Goal: Transaction & Acquisition: Book appointment/travel/reservation

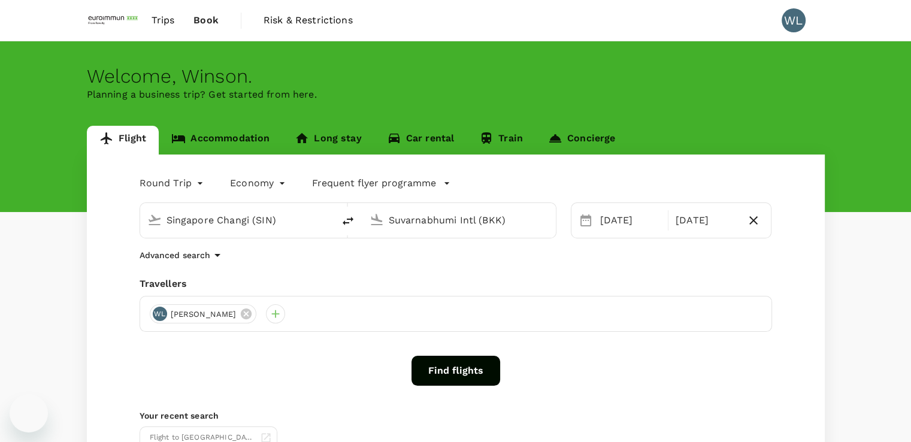
scroll to position [32, 0]
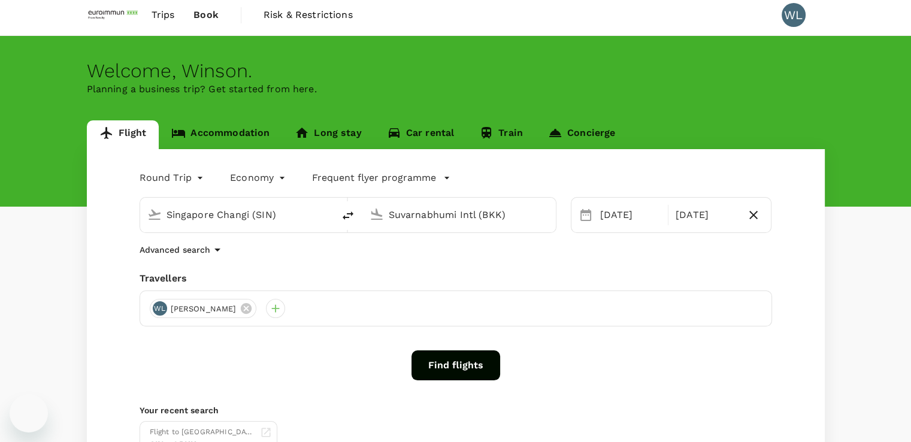
type input "Singapore Changi (SIN)"
type input "Suvarnabhumi Intl (BKK)"
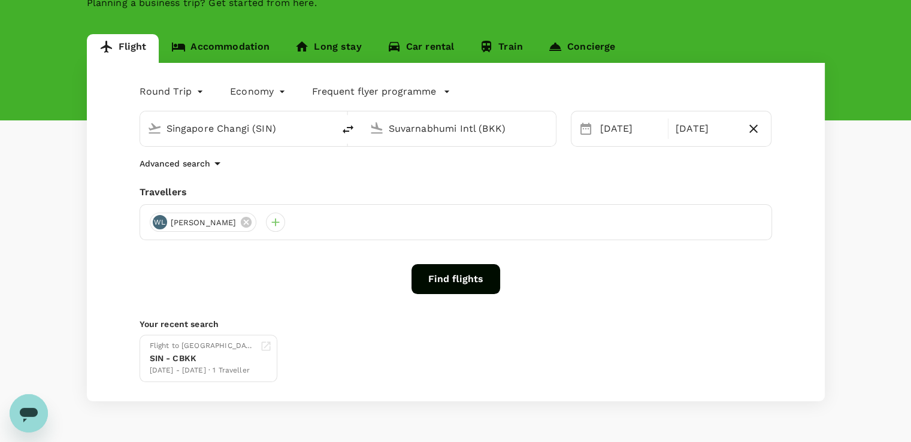
scroll to position [120, 0]
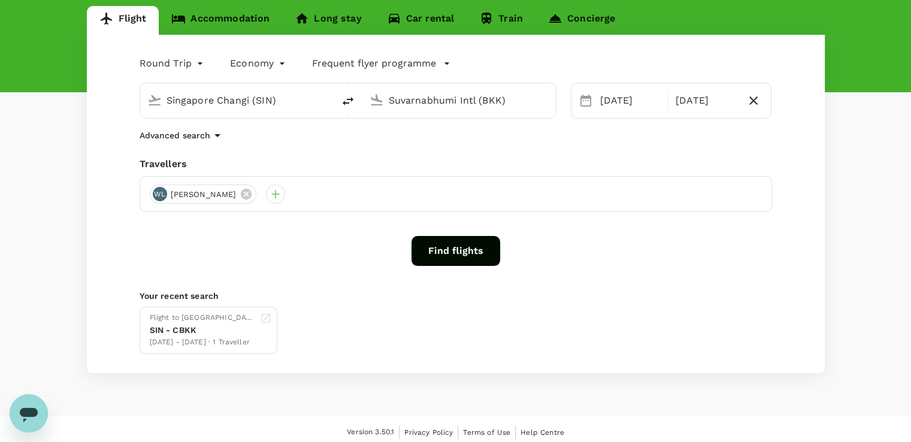
click at [437, 246] on button "Find flights" at bounding box center [455, 251] width 89 height 30
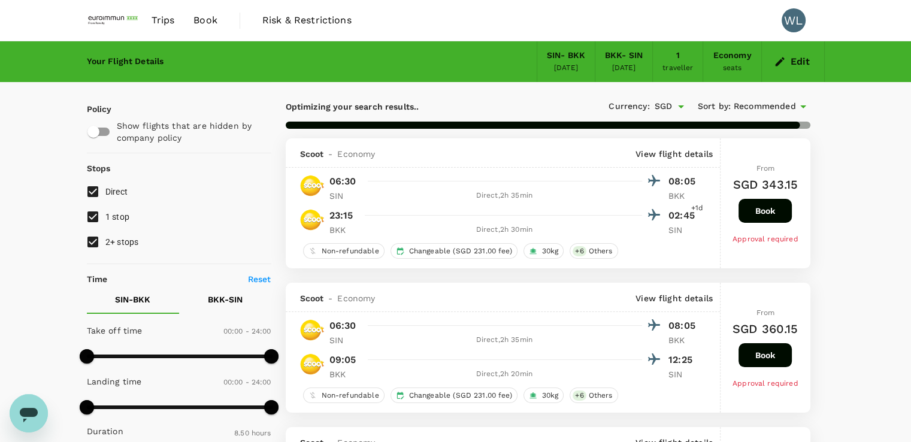
type input "895"
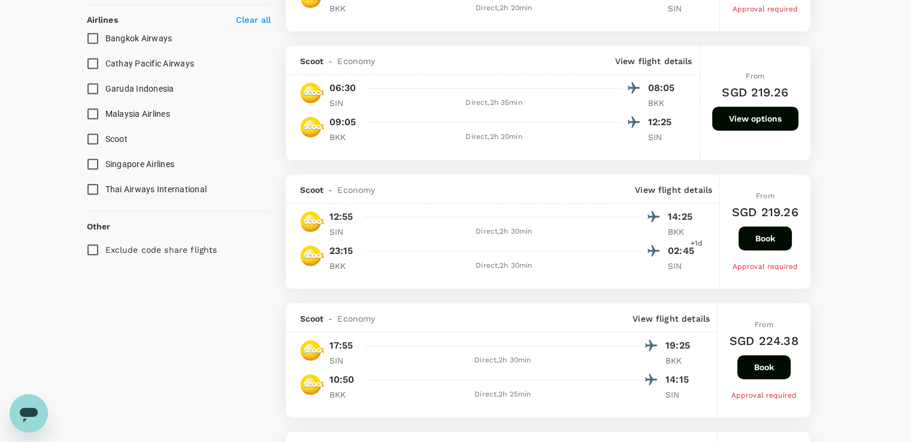
scroll to position [704, 0]
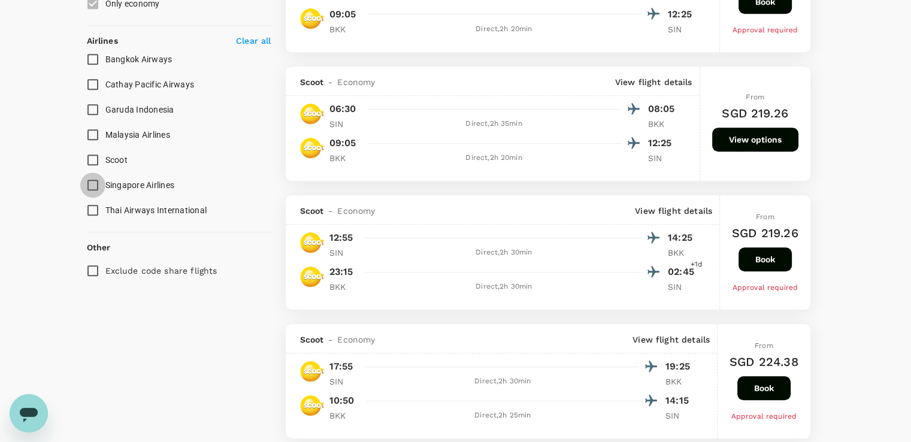
click at [93, 180] on input "Singapore Airlines" at bounding box center [92, 184] width 25 height 25
checkbox input "true"
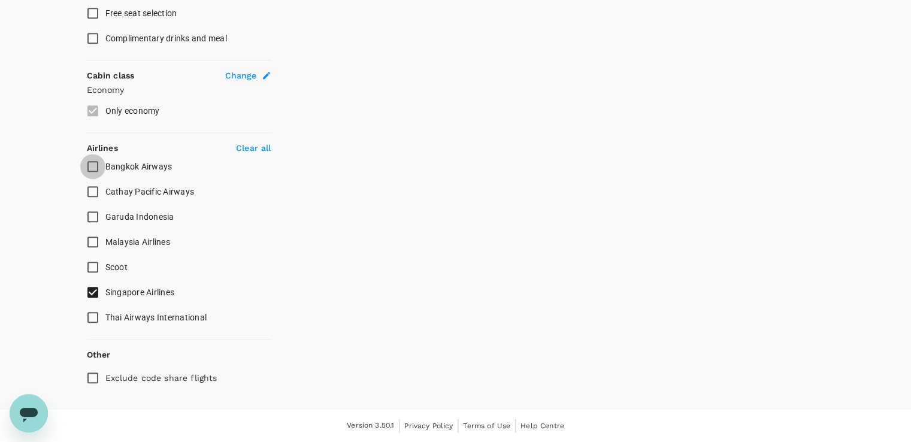
click at [94, 162] on input "Bangkok Airways" at bounding box center [92, 166] width 25 height 25
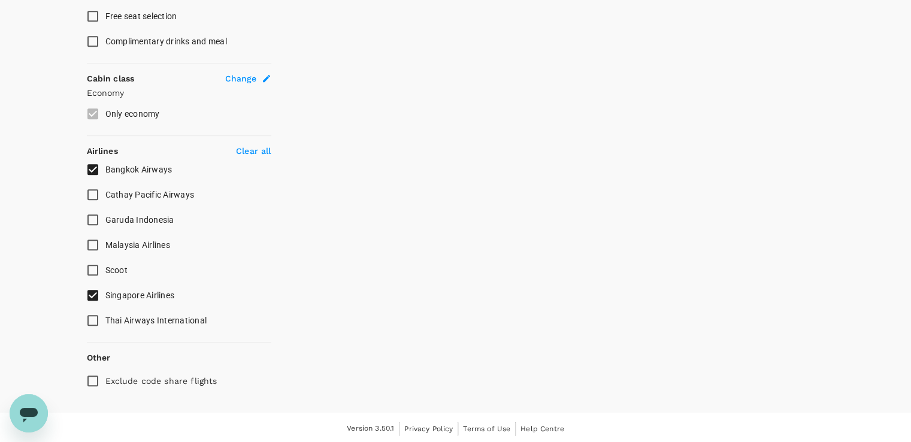
click at [94, 162] on input "Bangkok Airways" at bounding box center [92, 169] width 25 height 25
checkbox input "false"
click at [92, 269] on input "Scoot" at bounding box center [92, 270] width 25 height 25
checkbox input "true"
click at [91, 164] on input "Bangkok Airways" at bounding box center [92, 169] width 25 height 25
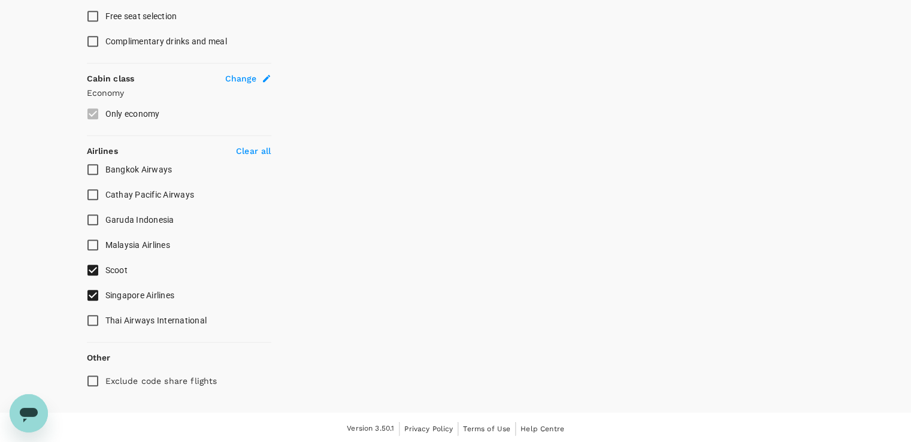
checkbox input "true"
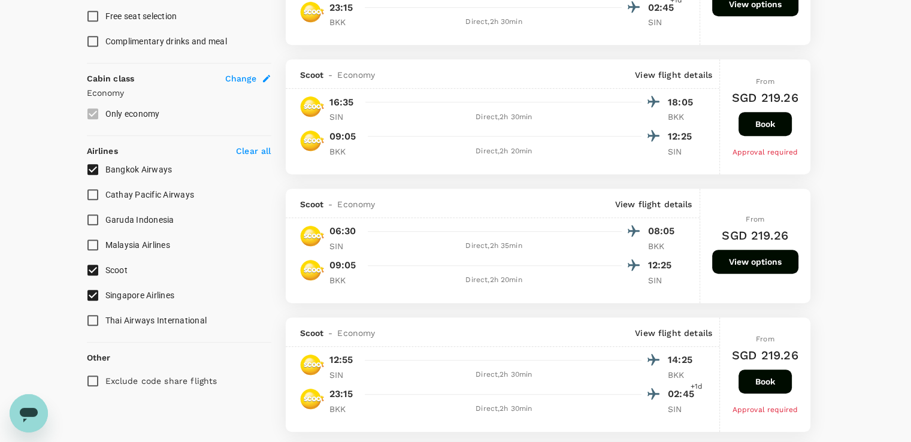
click at [97, 319] on input "Thai Airways International" at bounding box center [92, 320] width 25 height 25
checkbox input "true"
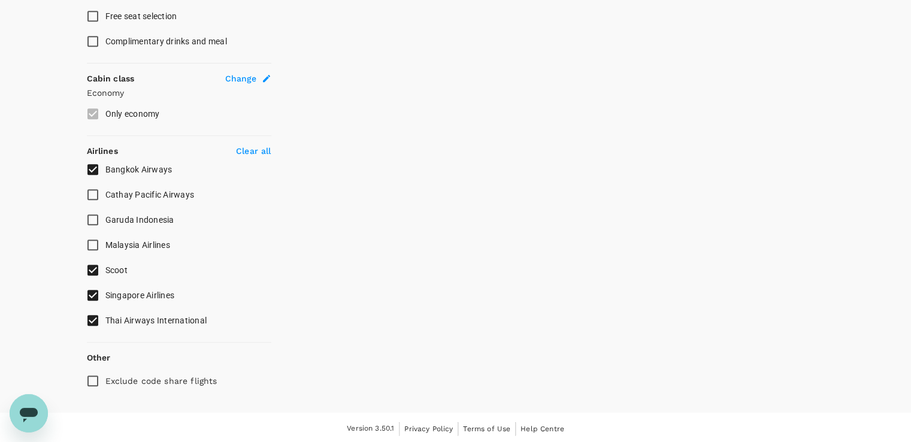
click at [89, 162] on input "Bangkok Airways" at bounding box center [92, 169] width 25 height 25
checkbox input "false"
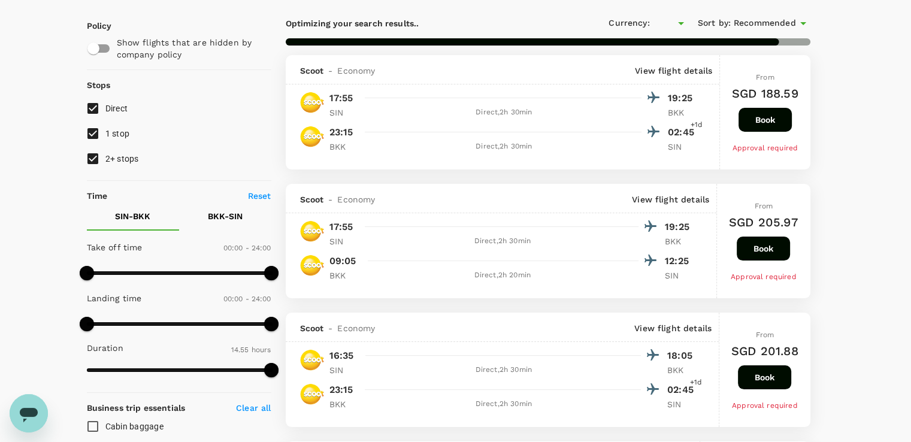
type input "SGD"
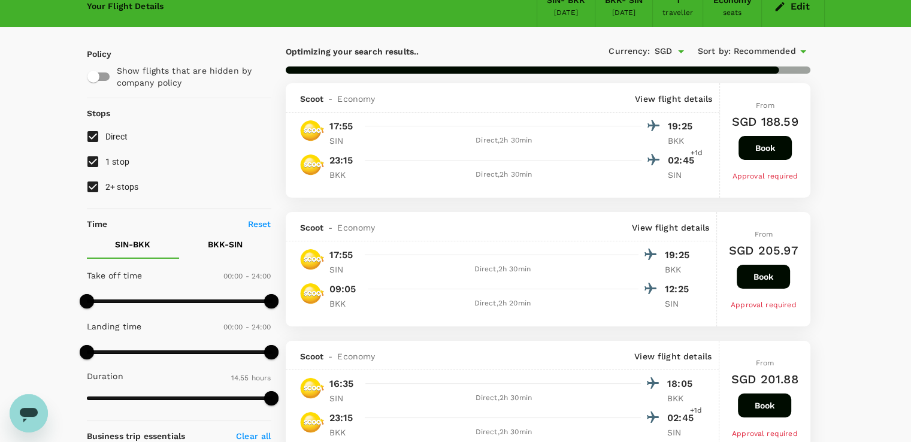
click at [98, 161] on input "1 stop" at bounding box center [92, 161] width 25 height 25
checkbox input "false"
click at [96, 184] on input "2+ stops" at bounding box center [92, 186] width 25 height 25
checkbox input "false"
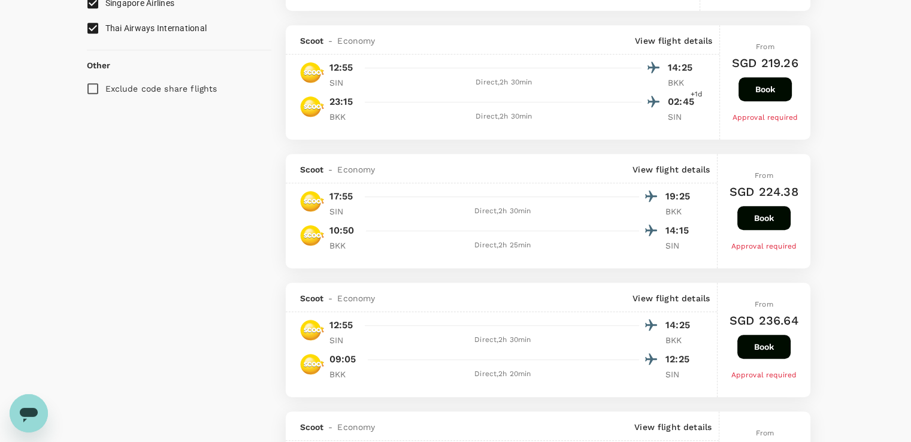
scroll to position [894, 0]
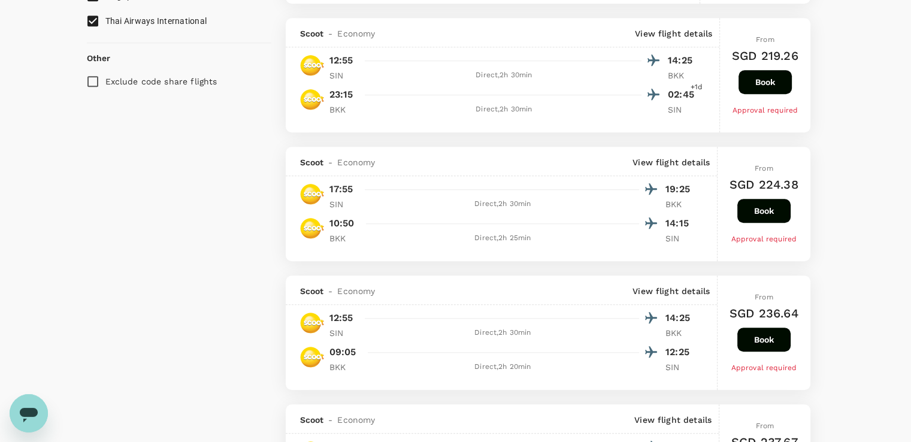
click at [402, 77] on div "Direct , 2h 30min" at bounding box center [505, 75] width 276 height 12
click at [346, 62] on p "12:55" at bounding box center [341, 60] width 24 height 14
click at [316, 65] on img at bounding box center [312, 65] width 24 height 24
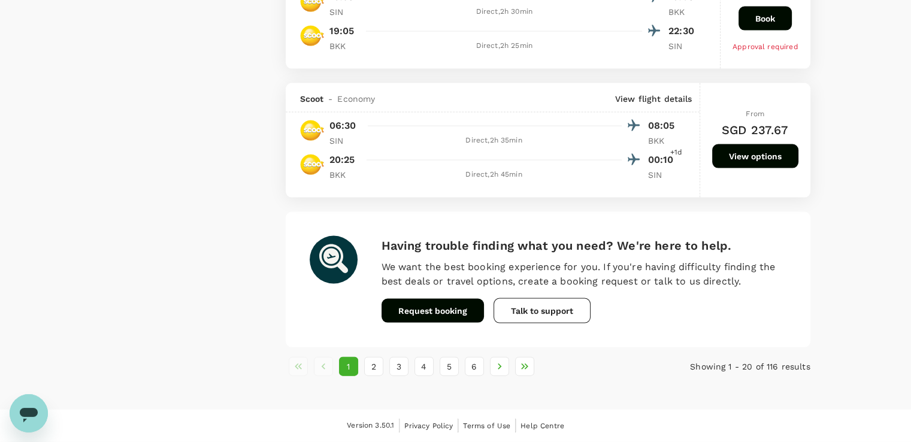
scroll to position [2513, 0]
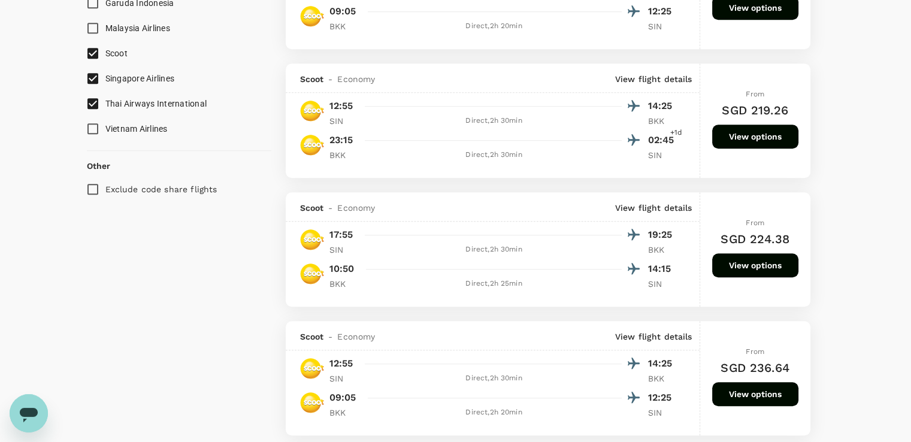
checkbox input "false"
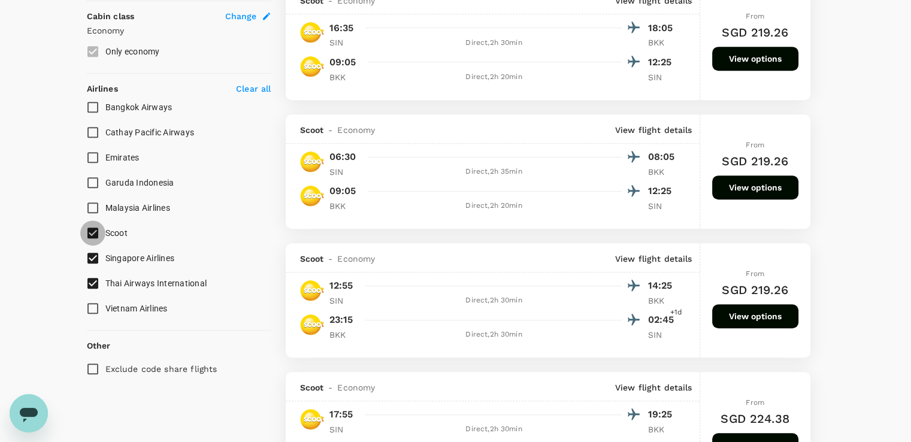
click at [93, 234] on input "Scoot" at bounding box center [92, 232] width 25 height 25
checkbox input "false"
click at [88, 271] on input "Singapore Airlines" at bounding box center [92, 258] width 25 height 25
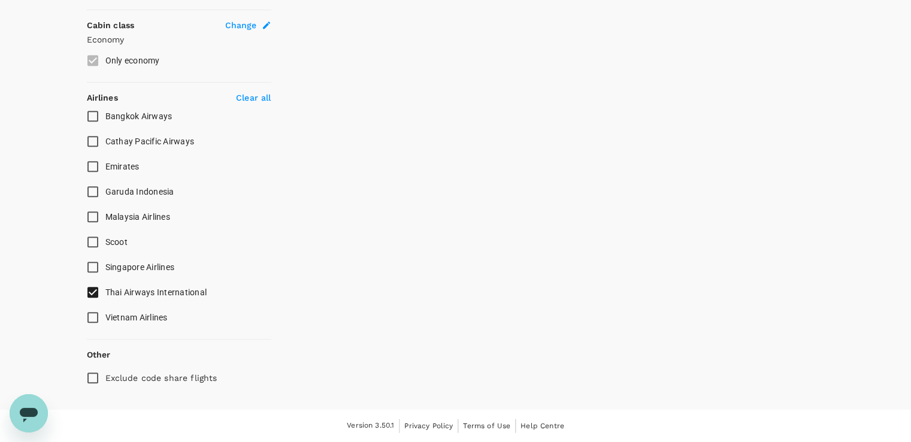
scroll to position [644, 0]
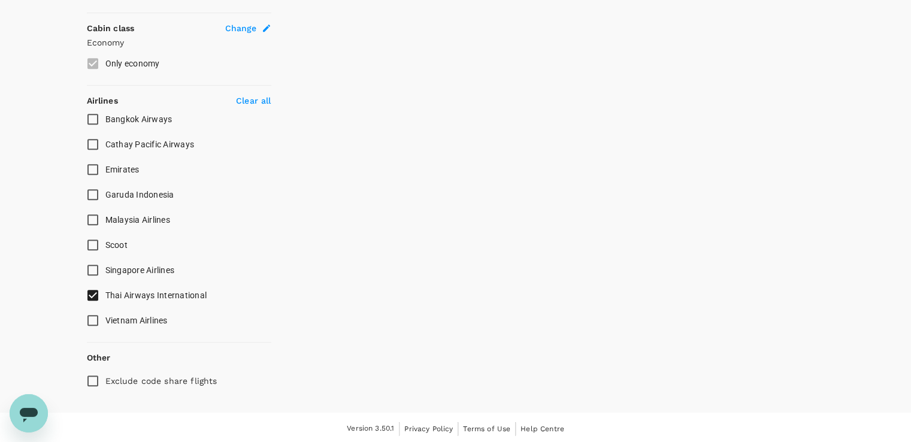
click at [95, 268] on input "Singapore Airlines" at bounding box center [92, 270] width 25 height 25
checkbox input "true"
click at [94, 295] on input "Thai Airways International" at bounding box center [92, 295] width 25 height 25
checkbox input "false"
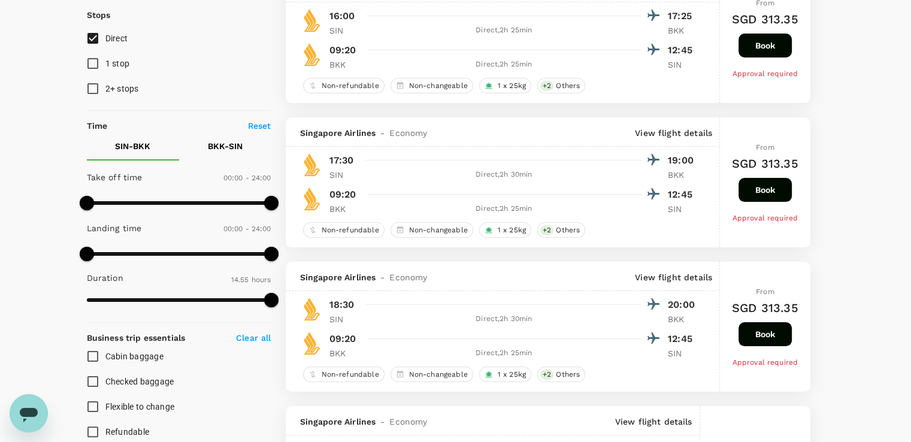
scroll to position [105, 0]
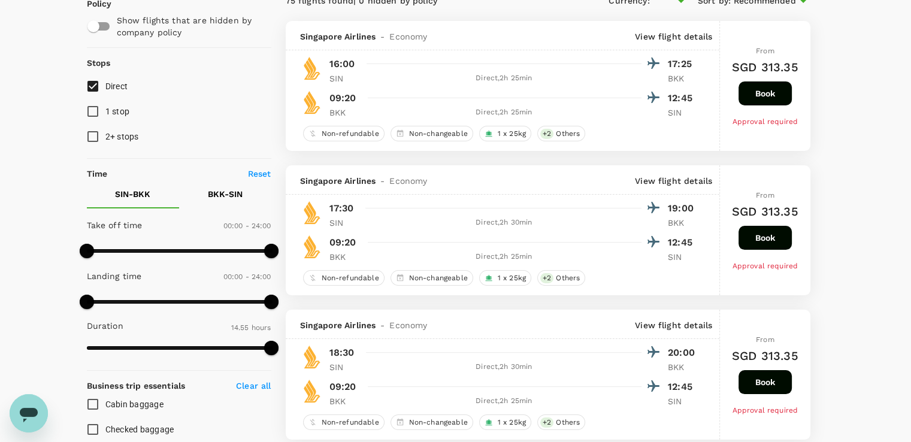
type input "SGD"
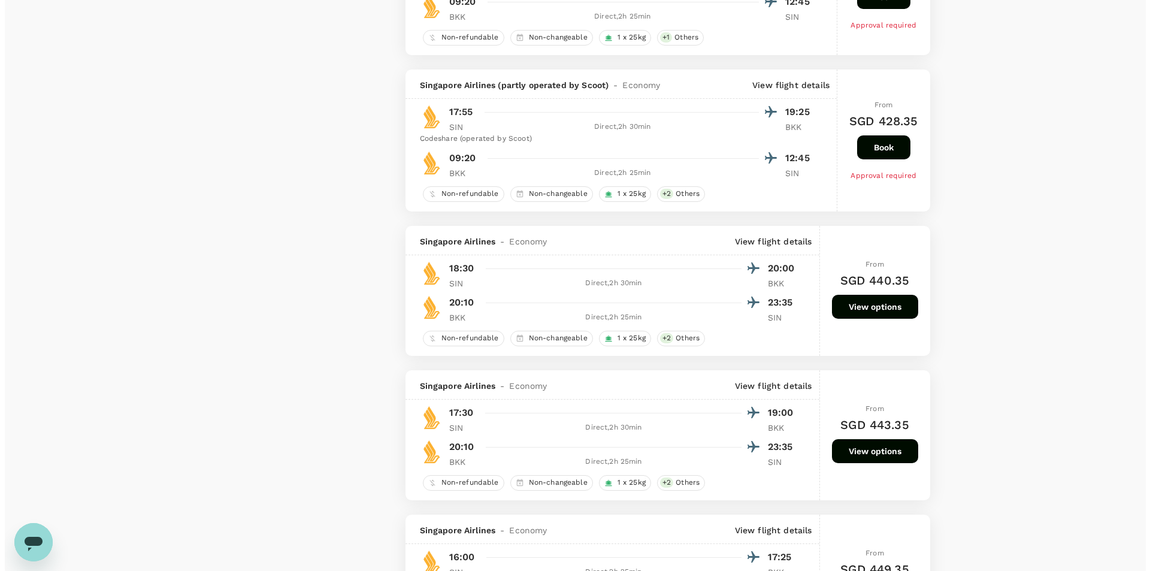
scroll to position [1078, 0]
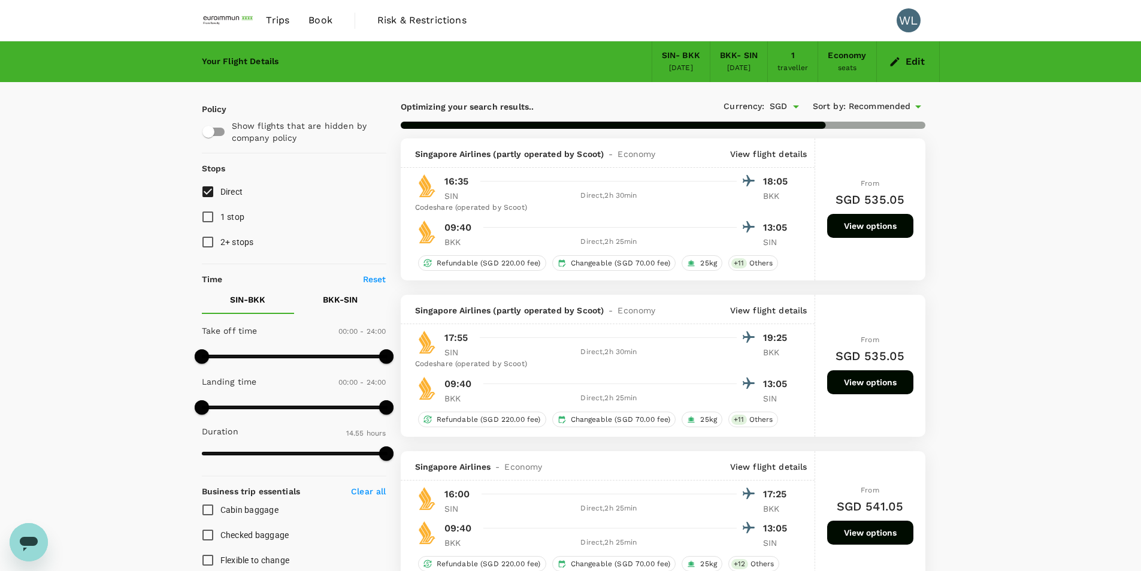
type input "895"
checkbox input "false"
checkbox input "true"
